Goal: Task Accomplishment & Management: Complete application form

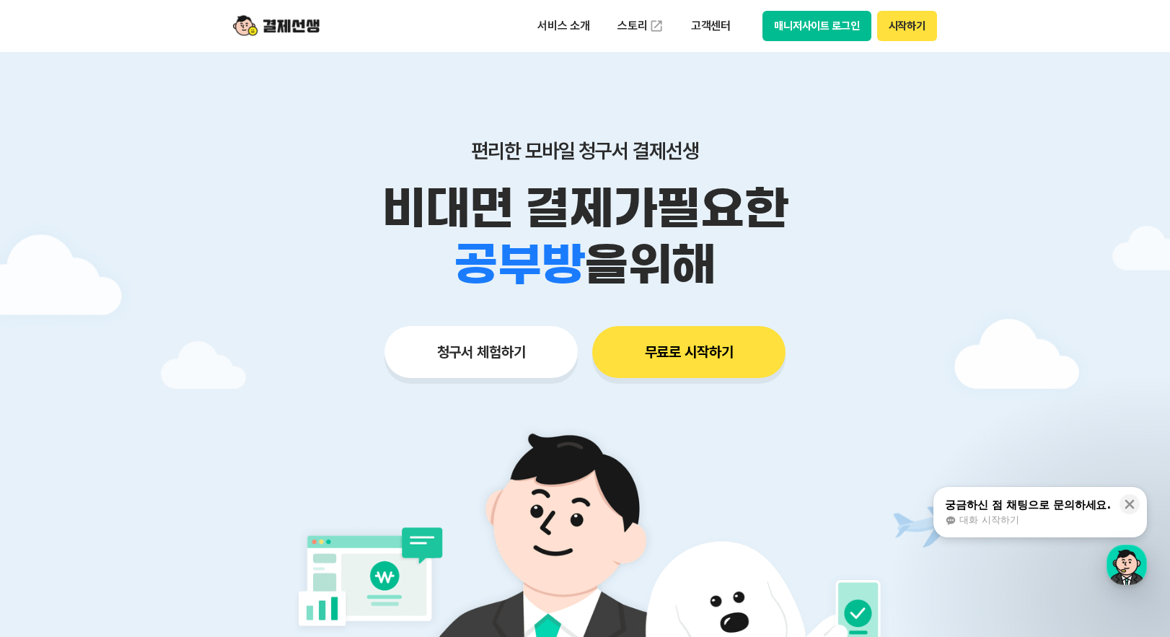
click at [914, 28] on button "시작하기" at bounding box center [907, 26] width 60 height 30
click at [815, 30] on button "매니저사이트 로그인" at bounding box center [816, 26] width 109 height 30
click at [497, 358] on button "청구서 체험하기" at bounding box center [480, 352] width 193 height 52
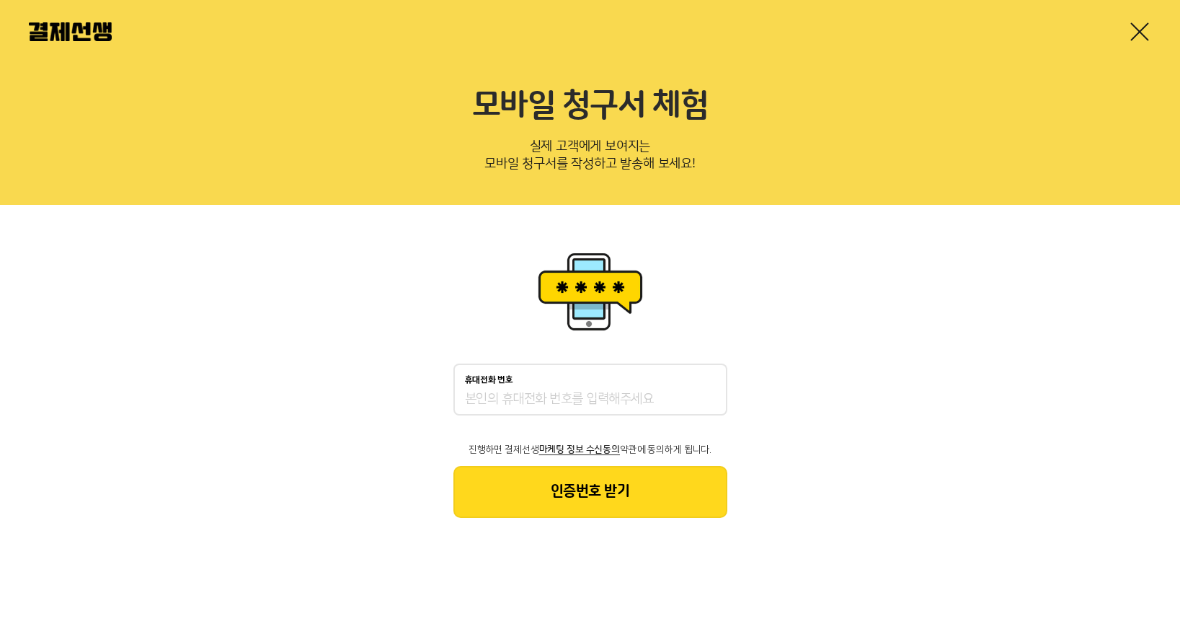
click at [536, 376] on div "휴대전화 번호" at bounding box center [590, 380] width 251 height 10
click at [536, 391] on input "휴대전화 번호" at bounding box center [590, 399] width 251 height 17
click at [541, 386] on div "휴대전화 번호" at bounding box center [591, 389] width 274 height 52
click at [552, 410] on div "휴대전화 번호" at bounding box center [591, 389] width 274 height 52
click at [566, 392] on input "휴대전화 번호" at bounding box center [590, 399] width 251 height 17
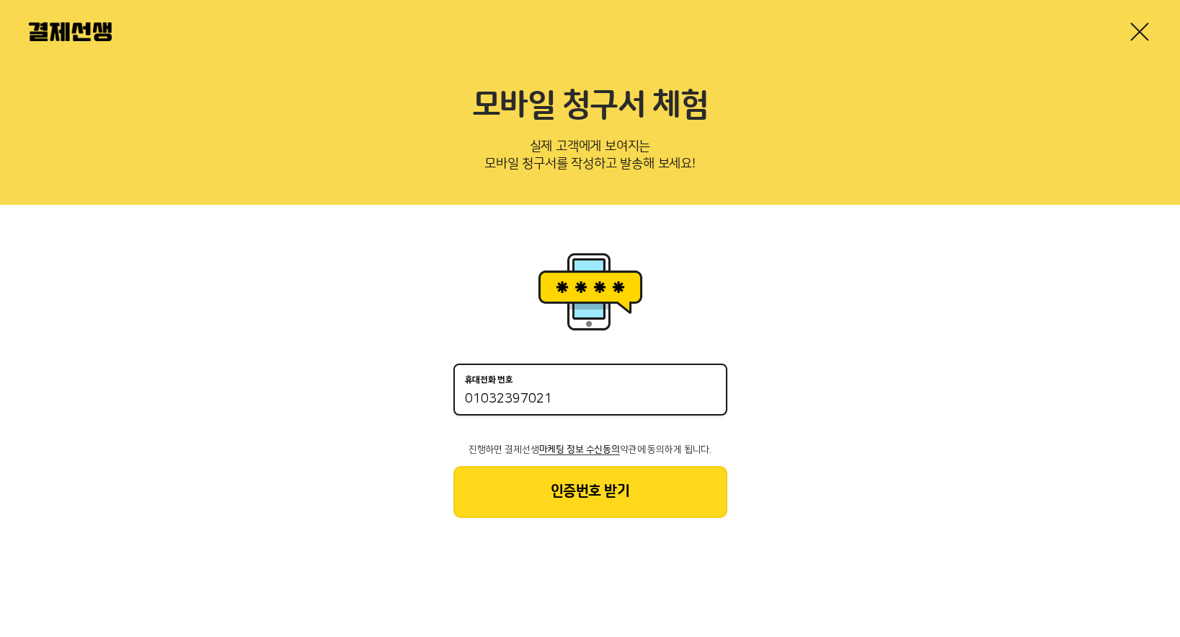
type input "01032397021"
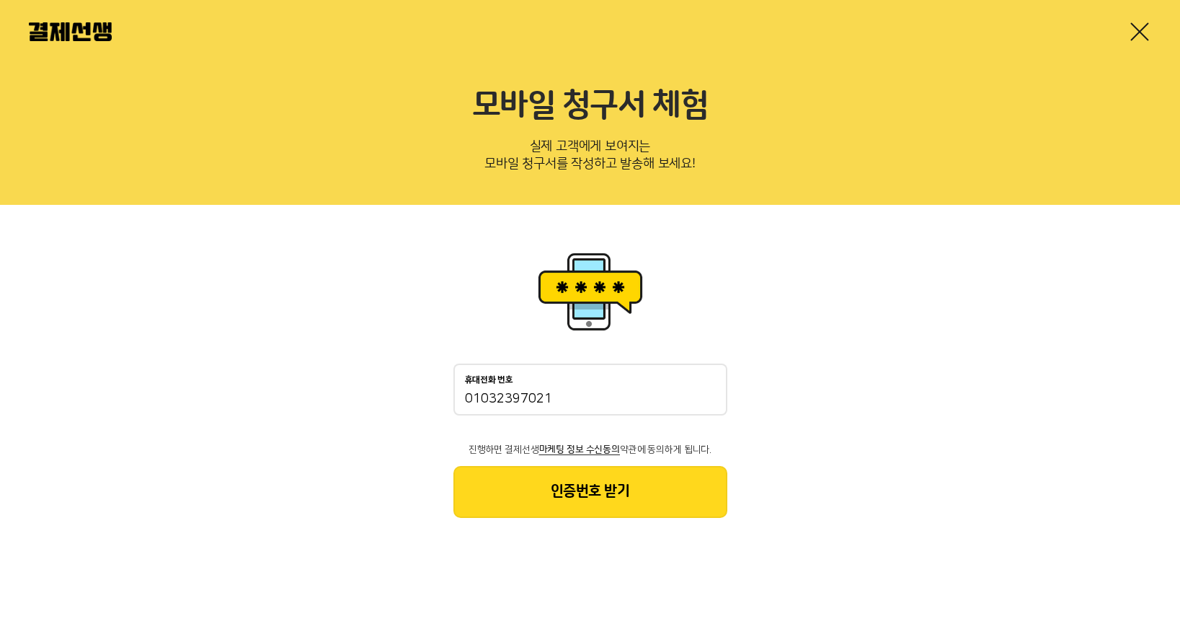
click at [637, 488] on button "인증번호 받기" at bounding box center [591, 492] width 274 height 52
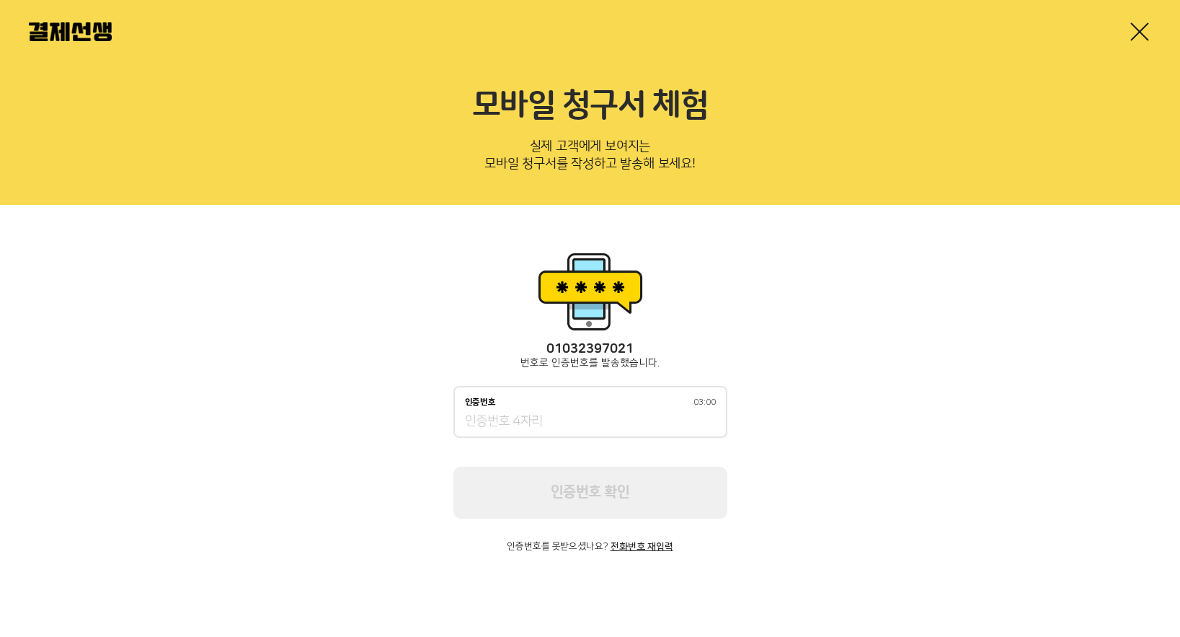
click at [556, 413] on input "인증번호 03:00" at bounding box center [590, 421] width 251 height 17
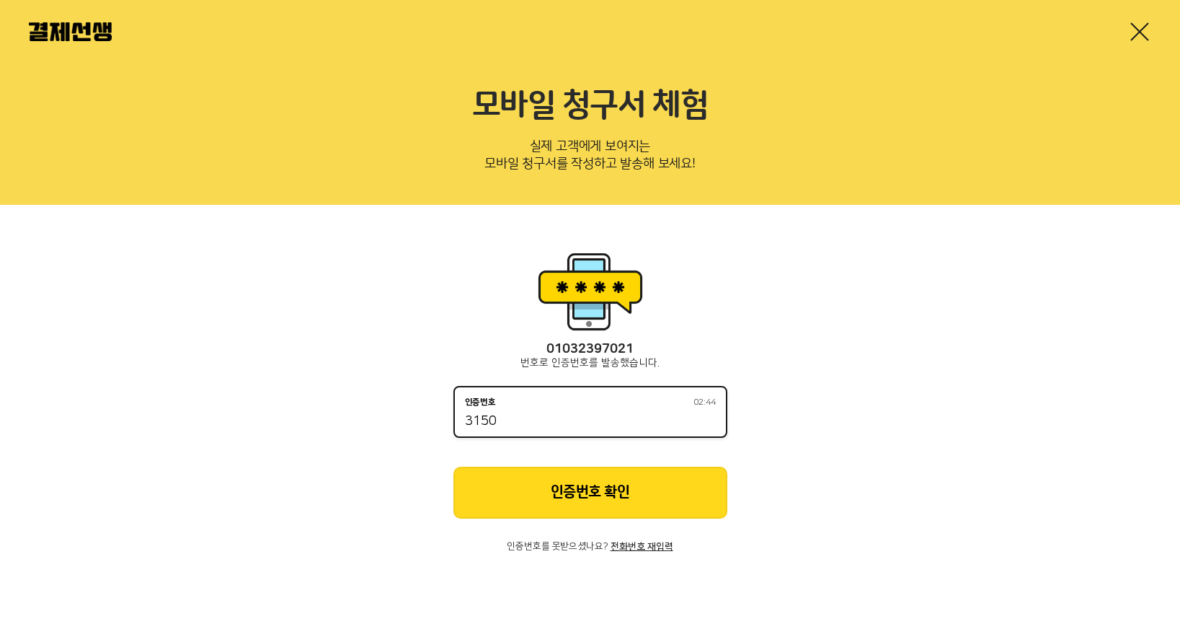
type input "3150"
click at [727, 491] on button "인증번호 확인" at bounding box center [591, 493] width 274 height 52
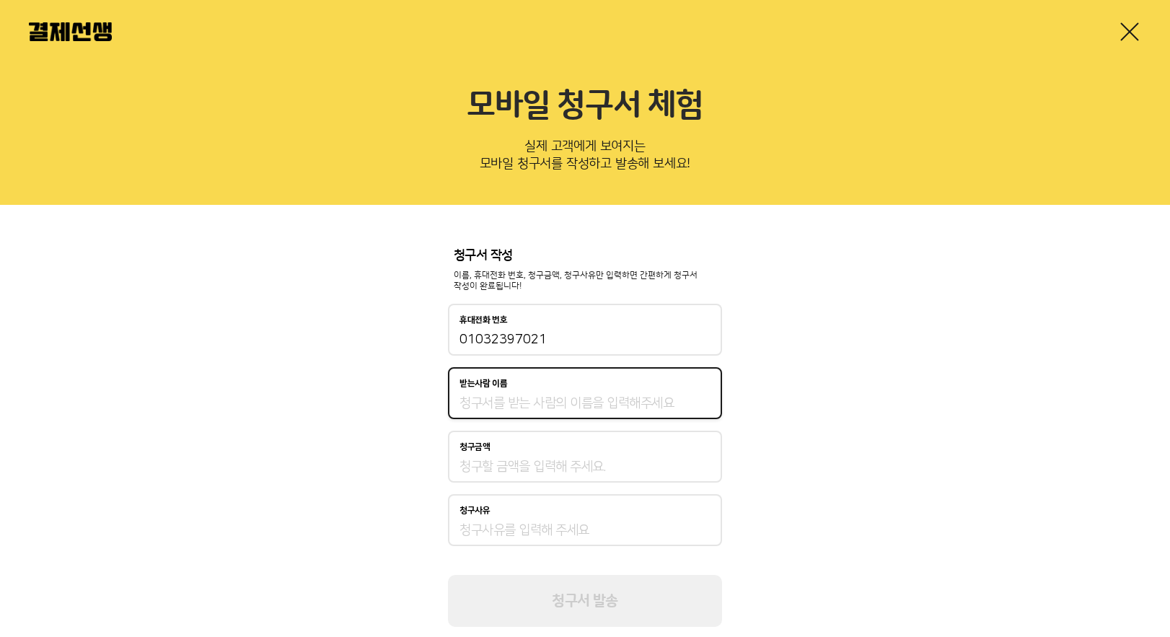
click at [612, 404] on input "받는사람 이름" at bounding box center [584, 402] width 251 height 17
type input "주하은"
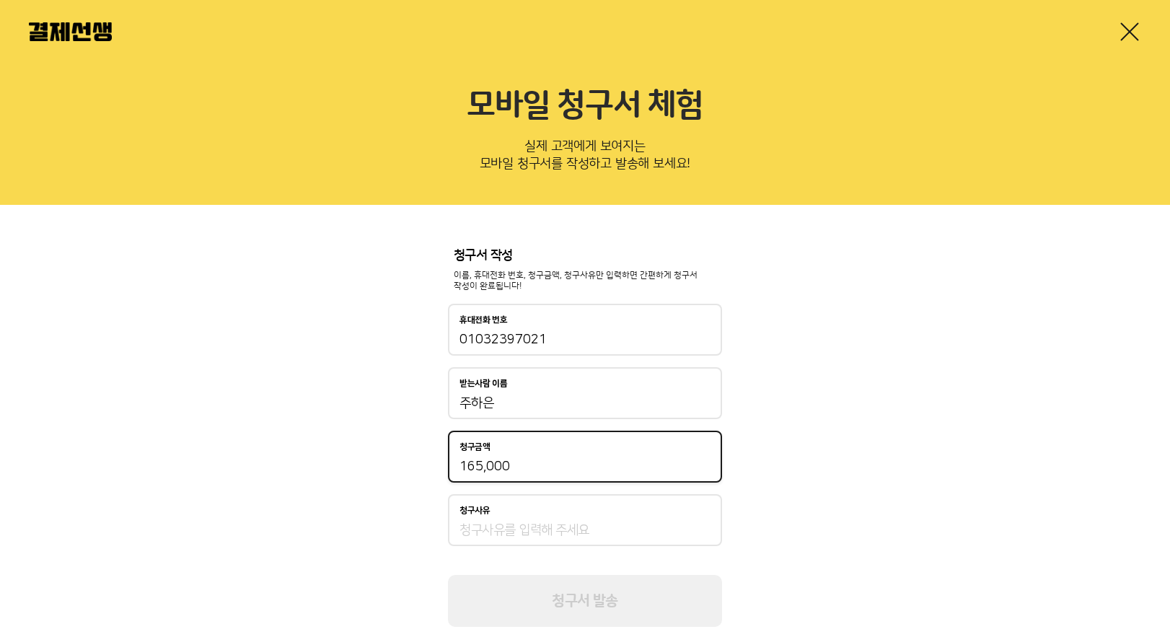
type input "165,000"
click at [614, 521] on div "청구사유" at bounding box center [585, 520] width 274 height 52
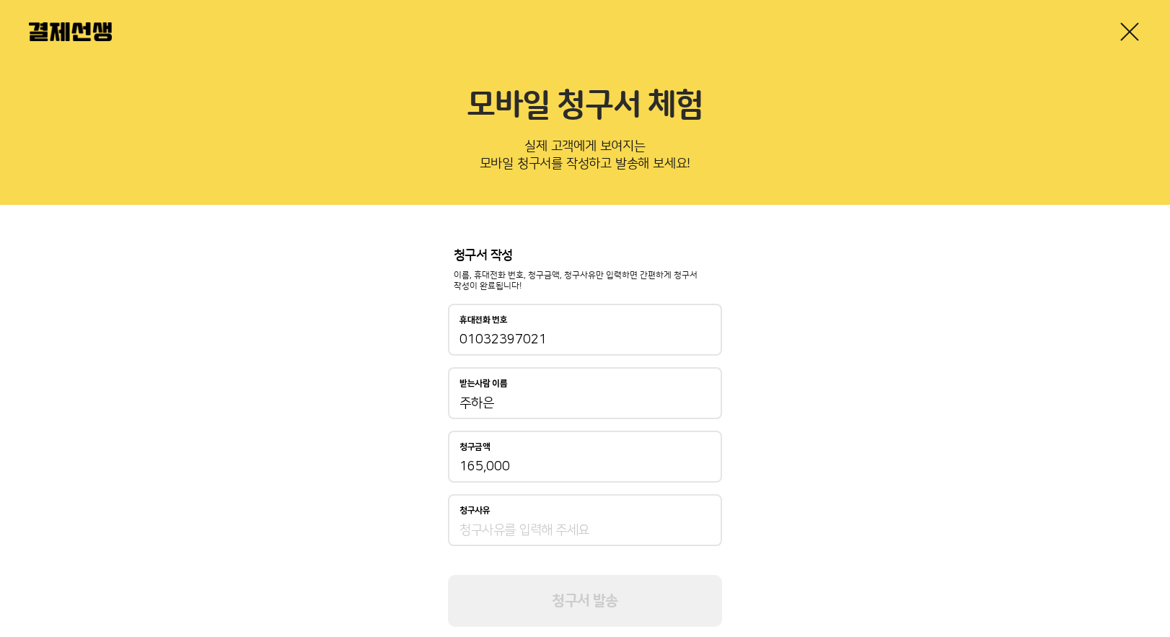
click at [606, 527] on input "청구사유" at bounding box center [584, 529] width 251 height 17
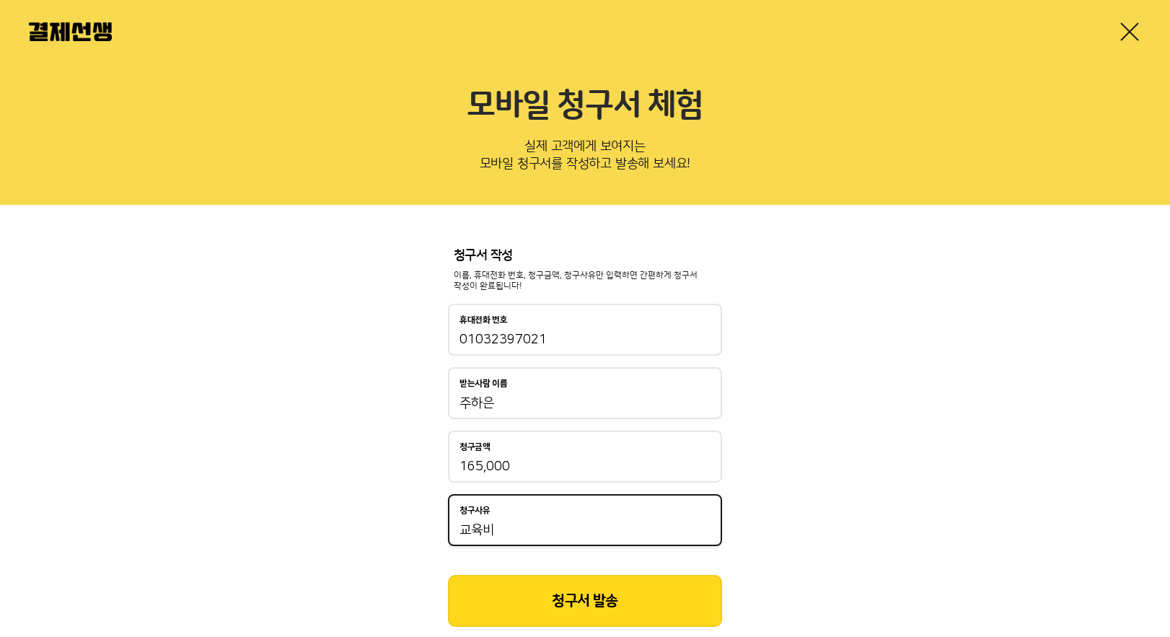
type input "교육비"
click at [601, 582] on button "청구서 발송" at bounding box center [585, 601] width 274 height 52
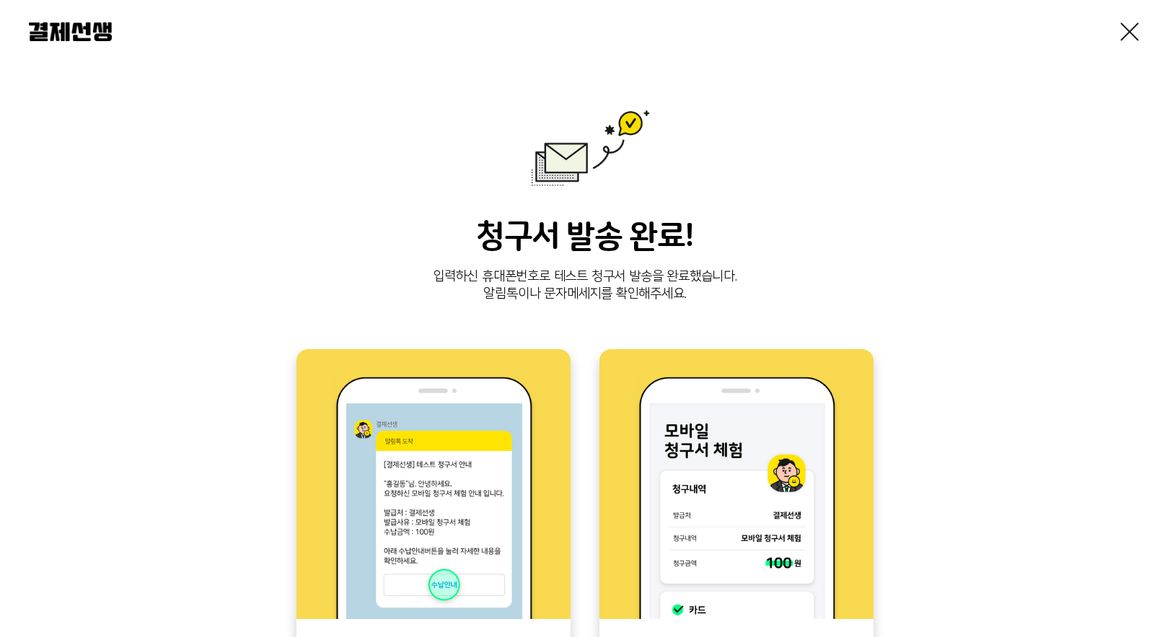
scroll to position [296, 0]
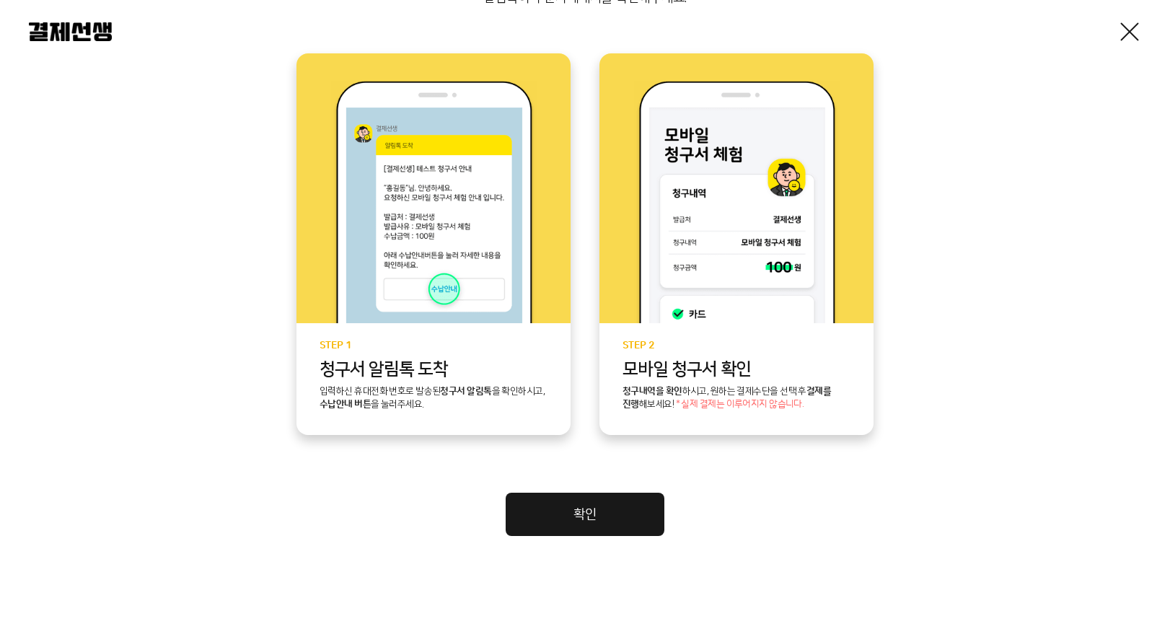
click at [590, 511] on link "확인" at bounding box center [584, 514] width 159 height 43
